Goal: Check status: Check status

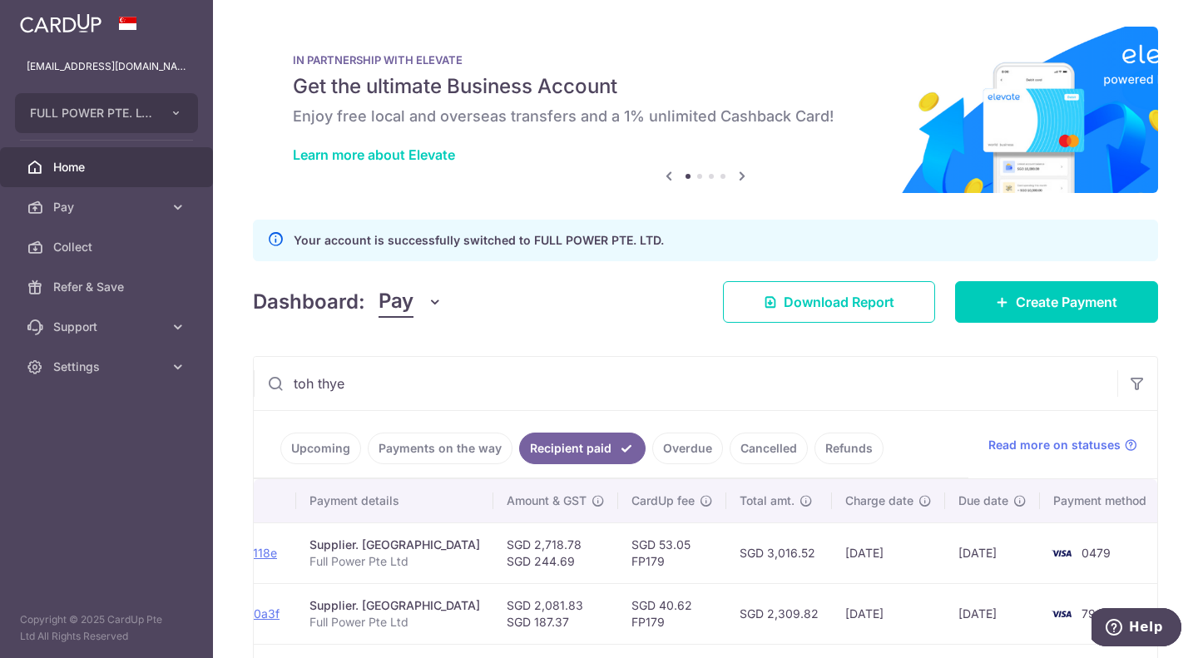
click at [142, 161] on span "Home" at bounding box center [108, 167] width 110 height 17
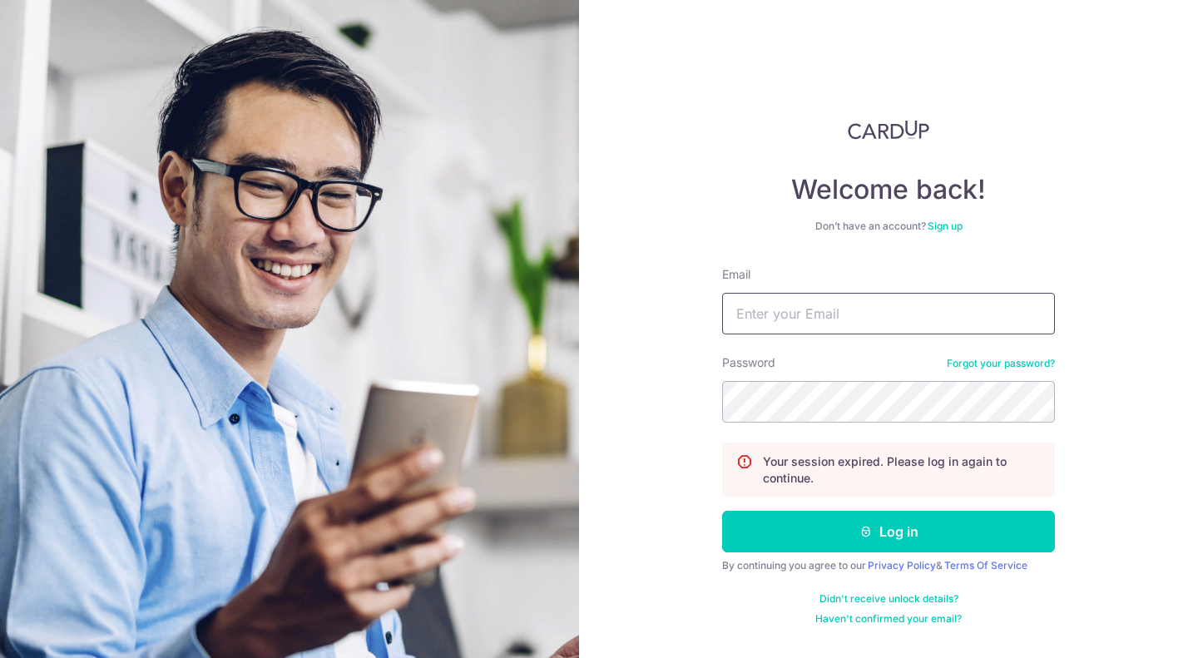
click at [886, 321] on input "Email" at bounding box center [888, 314] width 333 height 42
type input "[EMAIL_ADDRESS][DOMAIN_NAME]"
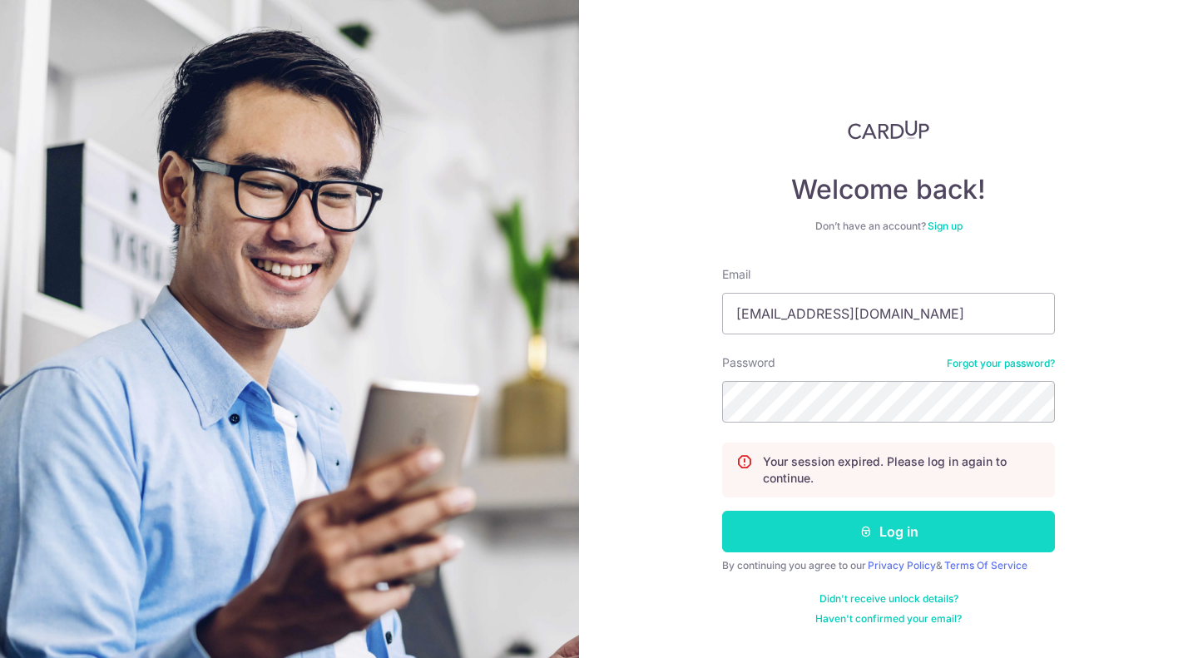
click at [973, 539] on button "Log in" at bounding box center [888, 532] width 333 height 42
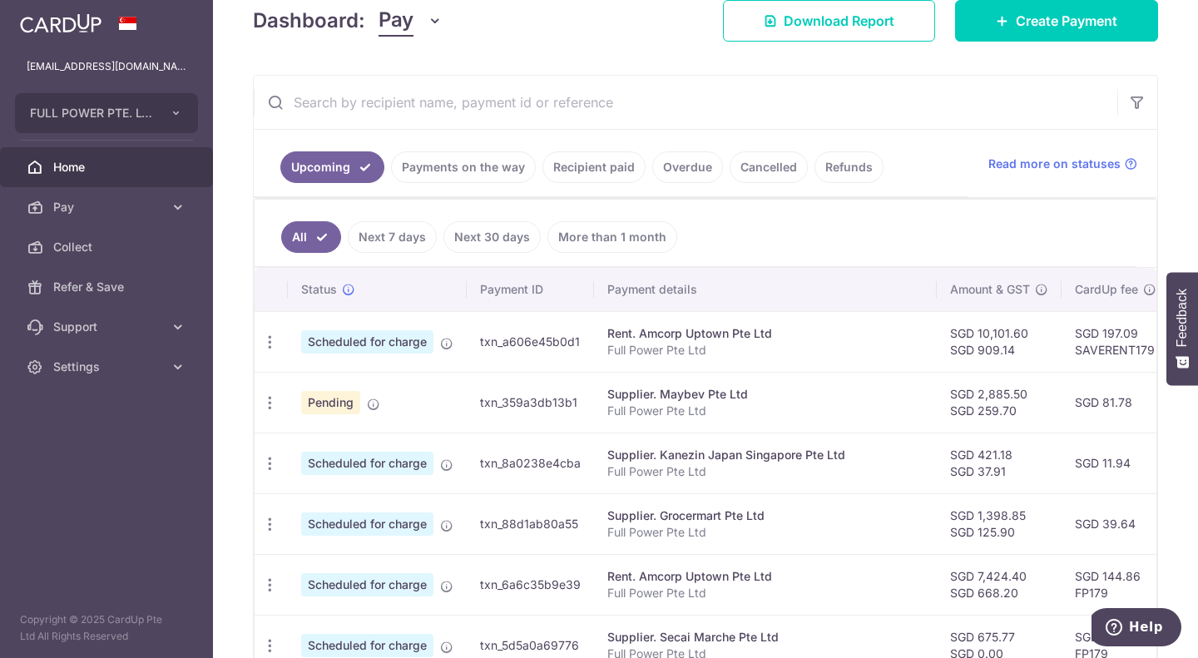
scroll to position [333, 0]
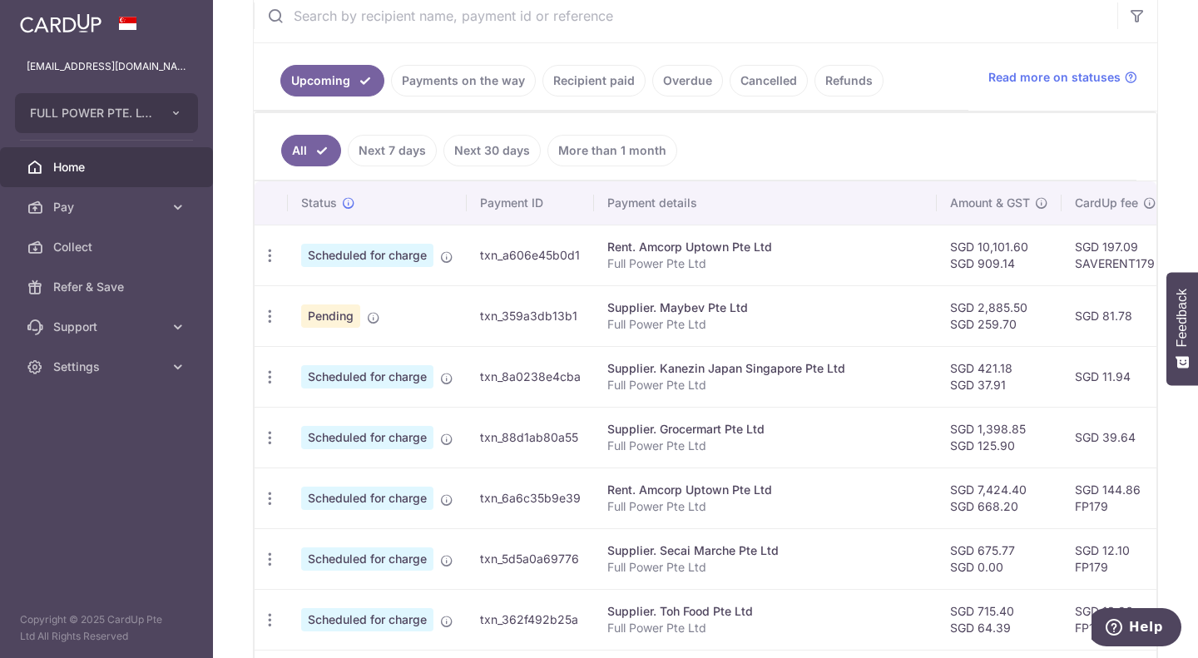
click at [597, 82] on link "Recipient paid" at bounding box center [594, 81] width 103 height 32
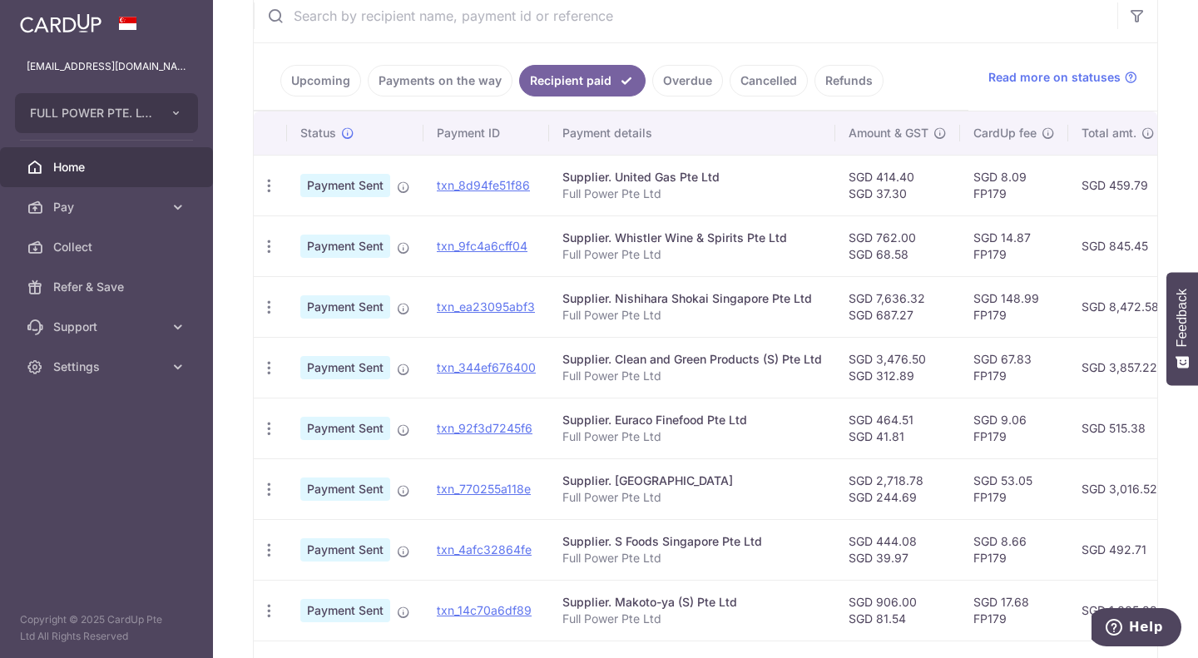
click at [453, 74] on link "Payments on the way" at bounding box center [440, 81] width 145 height 32
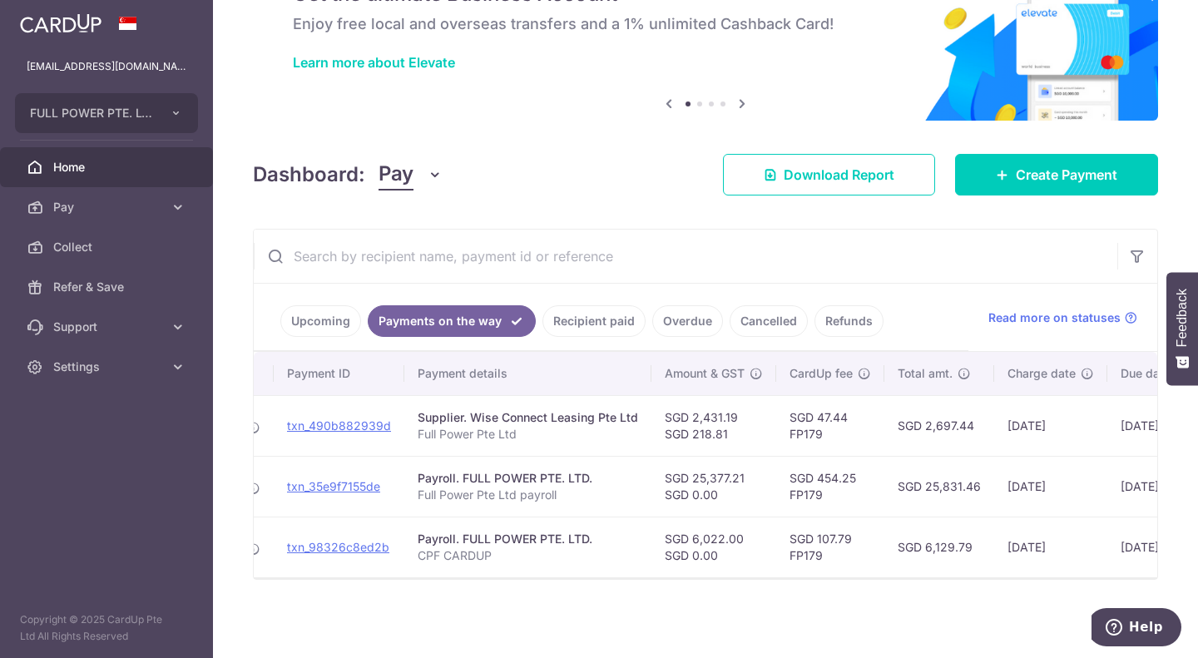
scroll to position [0, 221]
